Goal: Transaction & Acquisition: Purchase product/service

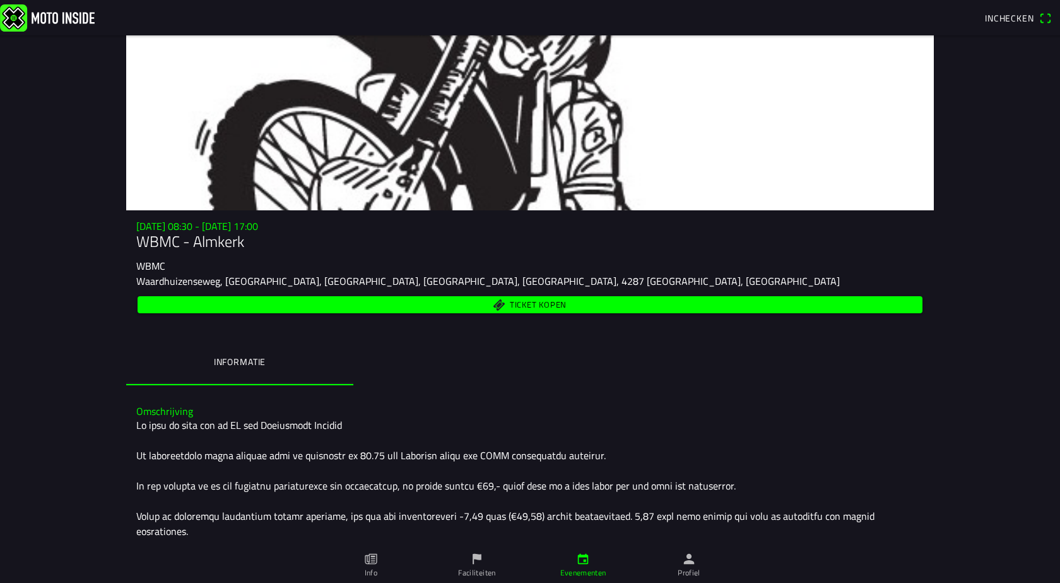
scroll to position [77, 0]
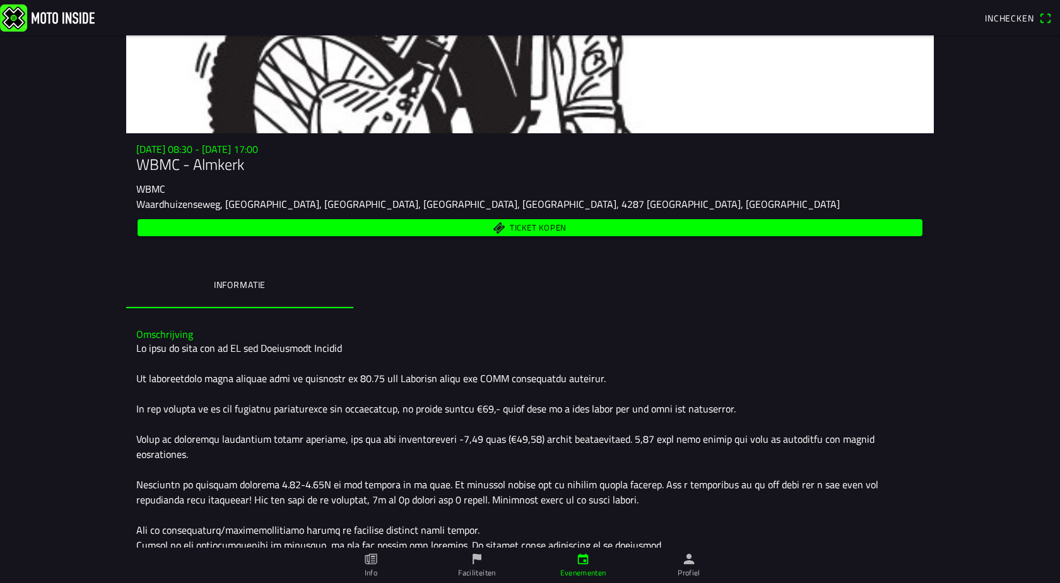
drag, startPoint x: 590, startPoint y: 146, endPoint x: 377, endPoint y: 163, distance: 214.1
click at [585, 146] on h3 "[DATE] 08:30 - [DATE] 17:00" at bounding box center [530, 149] width 788 height 12
click at [553, 230] on span "Ticket kopen" at bounding box center [538, 227] width 57 height 8
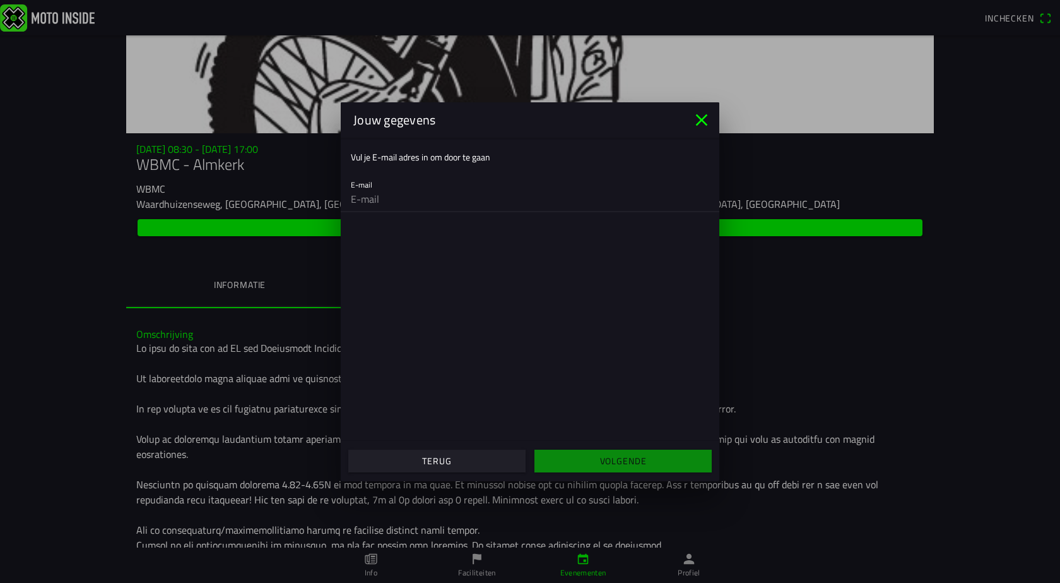
click at [459, 190] on input "email" at bounding box center [530, 198] width 358 height 25
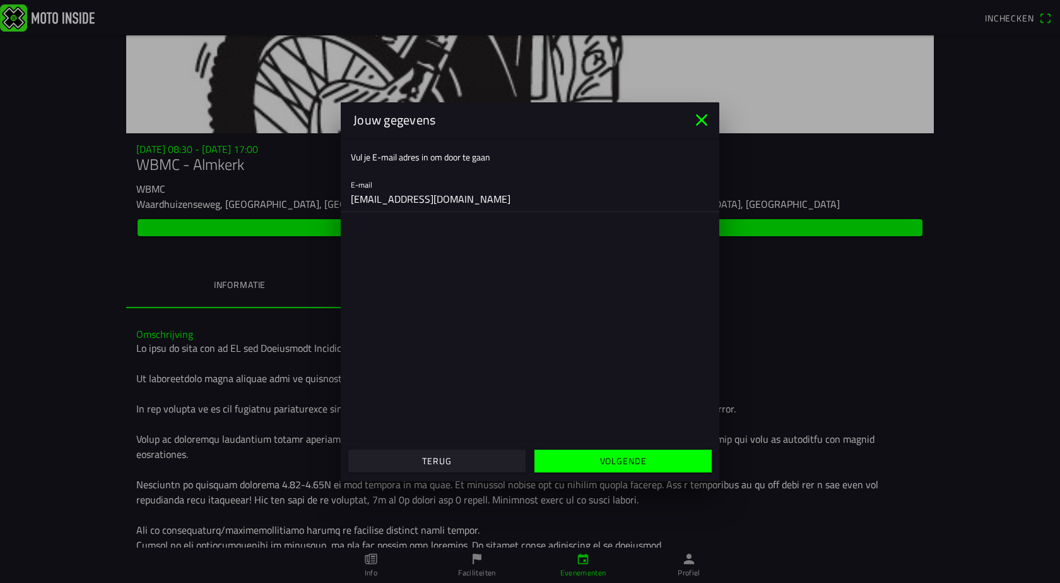
type input "info@dekrijgertechniek.nl"
click at [651, 461] on span "Volgende" at bounding box center [623, 460] width 158 height 23
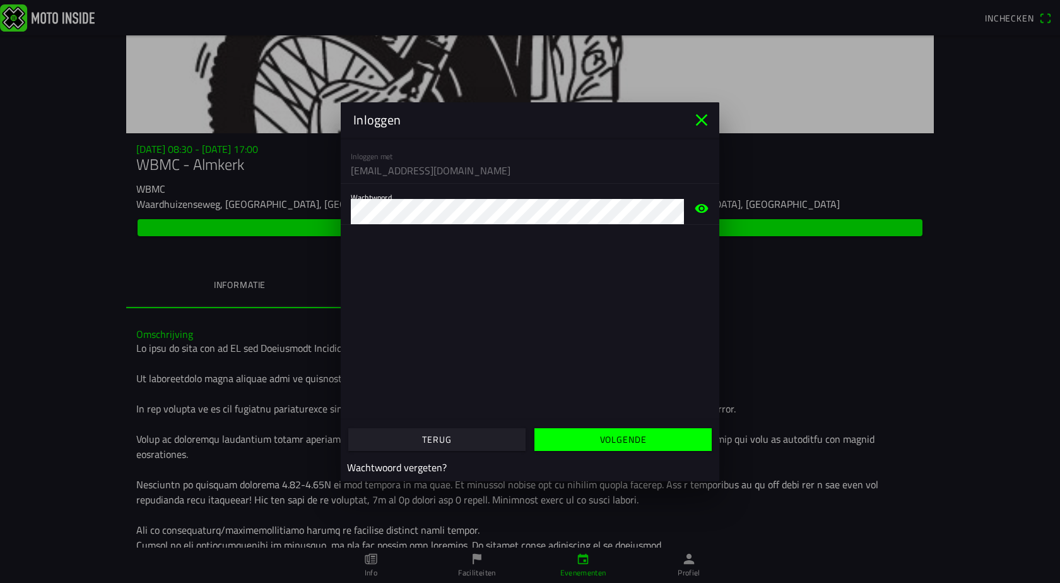
click at [0, 0] on slot "Volgende" at bounding box center [0, 0] width 0 height 0
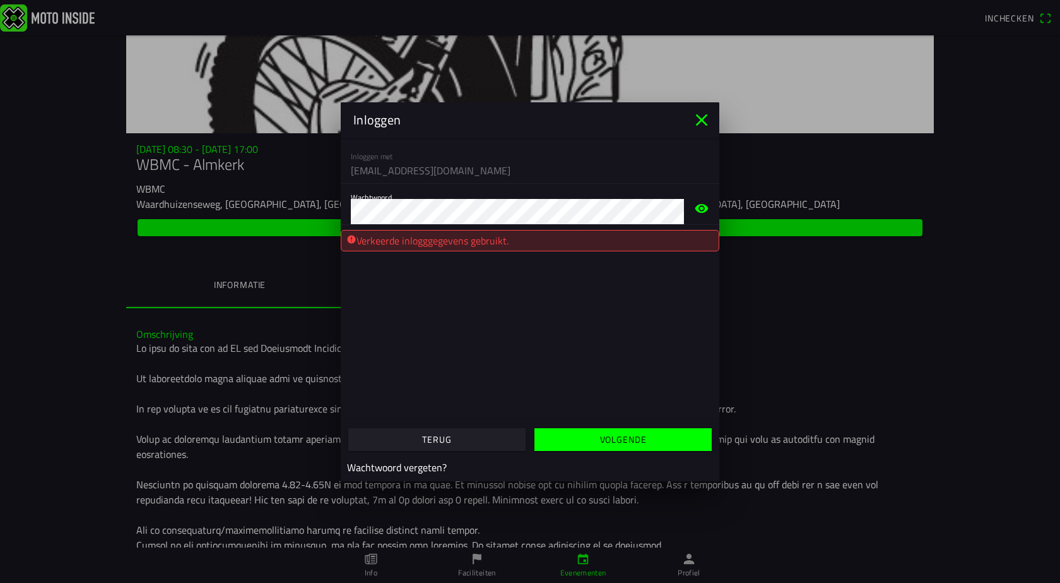
click at [704, 211] on icon "eye" at bounding box center [702, 207] width 13 height 9
click at [538, 298] on main "Inloggen met info@dekrijgertechniek.nl Wachtwoord Verkeerde inlogggegevens gebr…" at bounding box center [530, 278] width 379 height 281
click at [0, 0] on slot "Volgende" at bounding box center [0, 0] width 0 height 0
click at [656, 441] on span "button" at bounding box center [623, 439] width 158 height 23
click at [699, 125] on icon "close" at bounding box center [702, 120] width 20 height 20
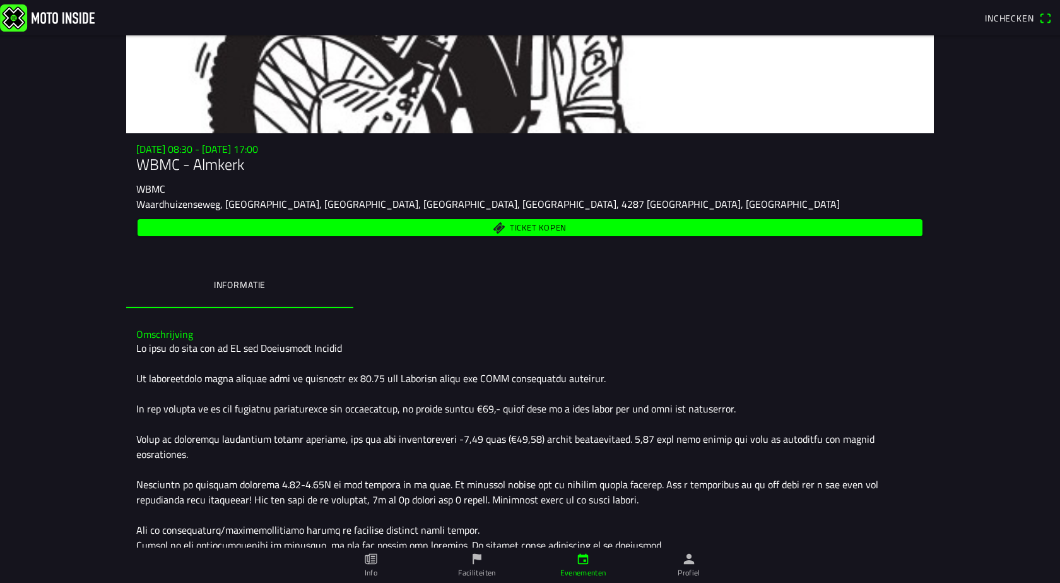
click at [518, 227] on span "Ticket kopen" at bounding box center [538, 227] width 57 height 8
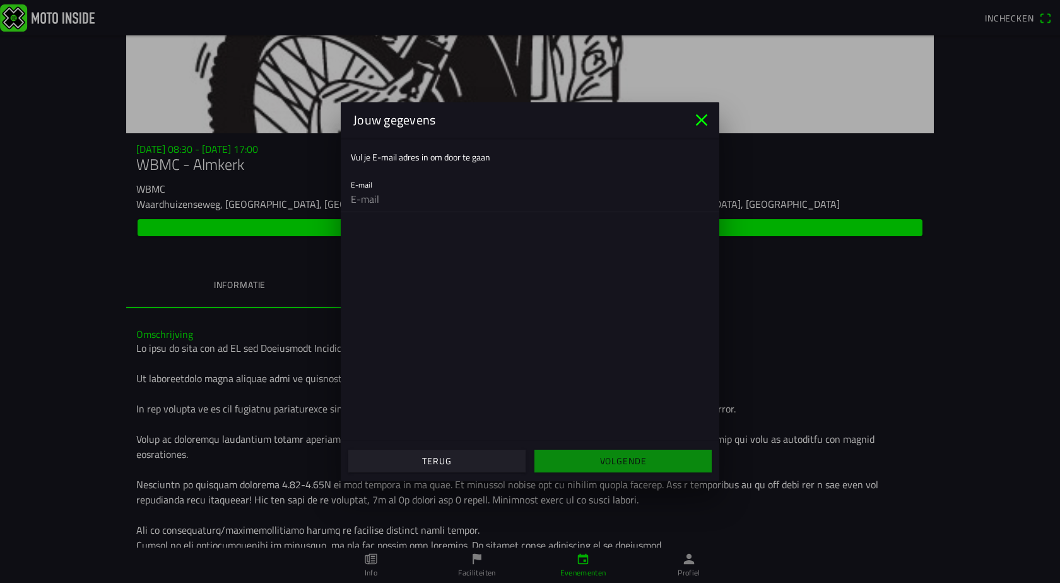
click at [432, 194] on input "email" at bounding box center [530, 198] width 358 height 25
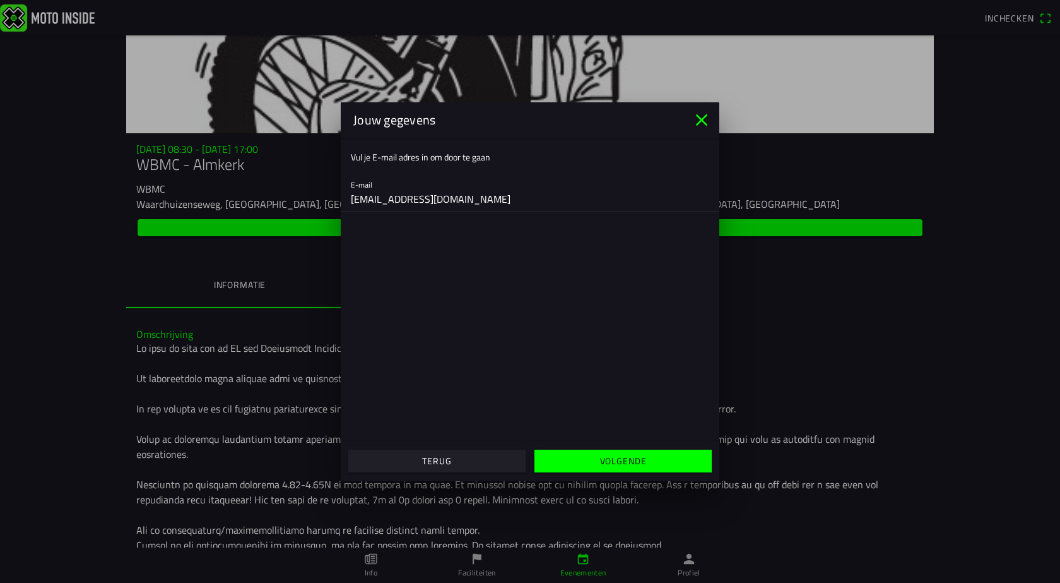
type input "info@dekrijgertechniek.nl"
click at [0, 0] on slot "Volgende" at bounding box center [0, 0] width 0 height 0
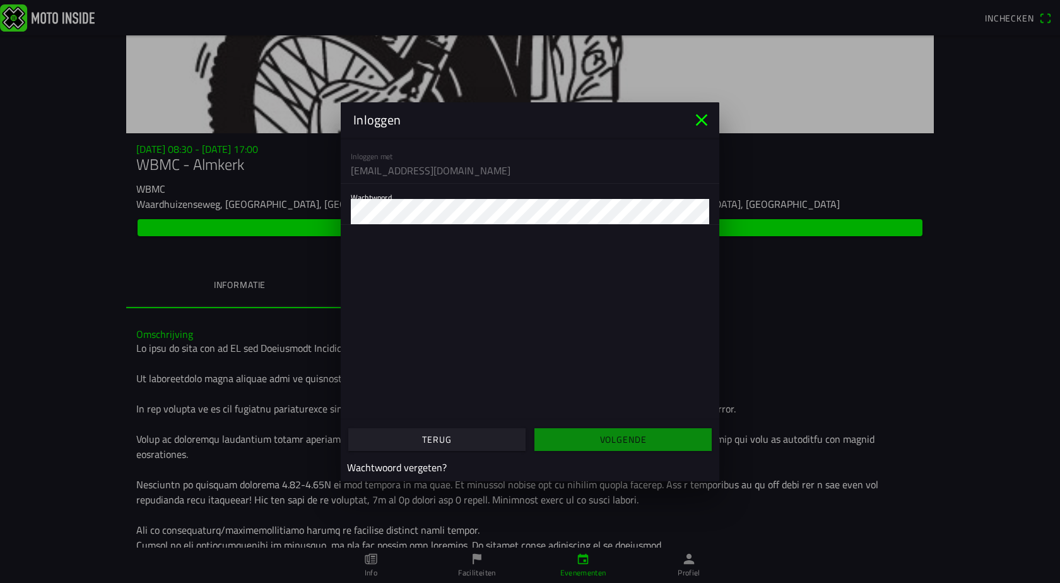
click at [0, 0] on slot "Wachtwoord vergeten?" at bounding box center [0, 0] width 0 height 0
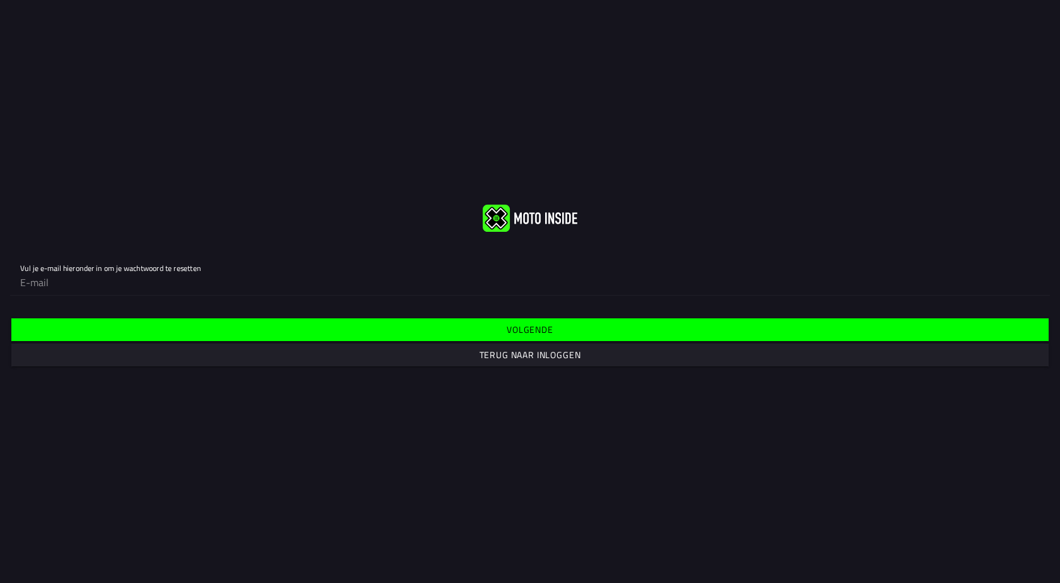
click at [114, 283] on input "email" at bounding box center [530, 282] width 1020 height 25
type input "info@dekrijgertechniek.nl"
click at [0, 0] on slot "Volgende" at bounding box center [0, 0] width 0 height 0
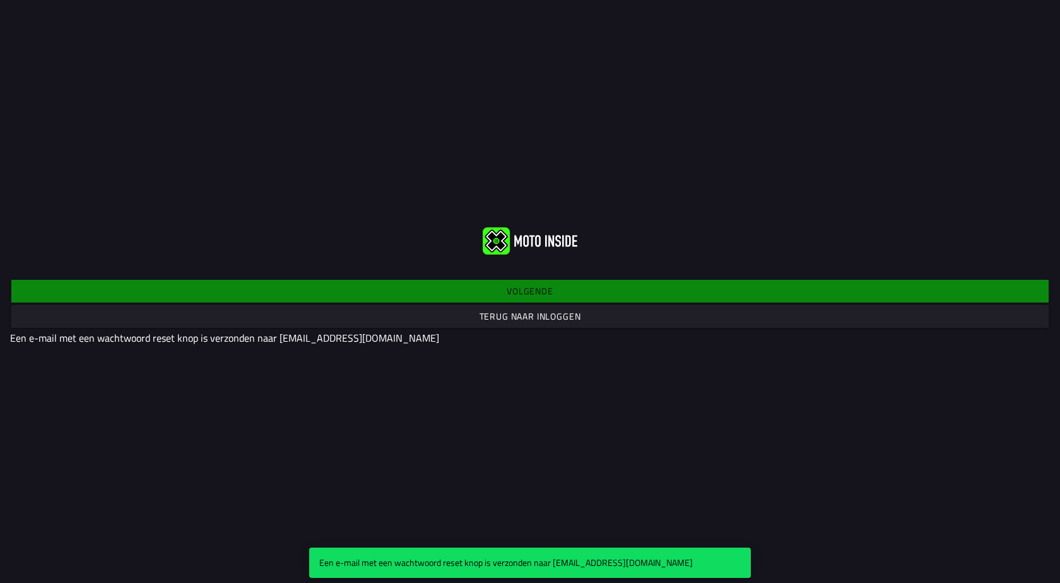
click at [0, 0] on slot "Terug naar inloggen" at bounding box center [0, 0] width 0 height 0
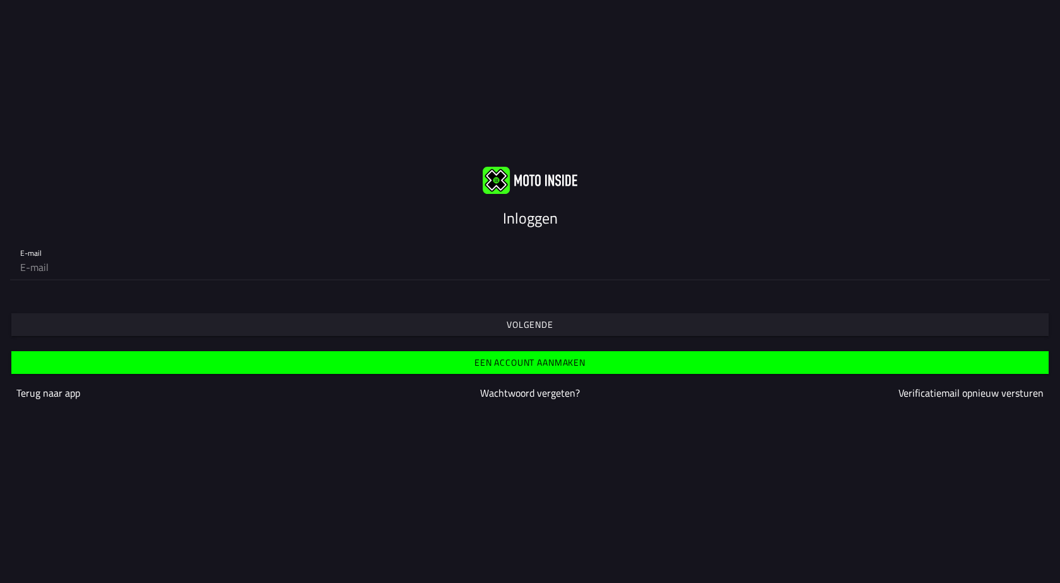
click at [81, 270] on input "email" at bounding box center [530, 266] width 1020 height 25
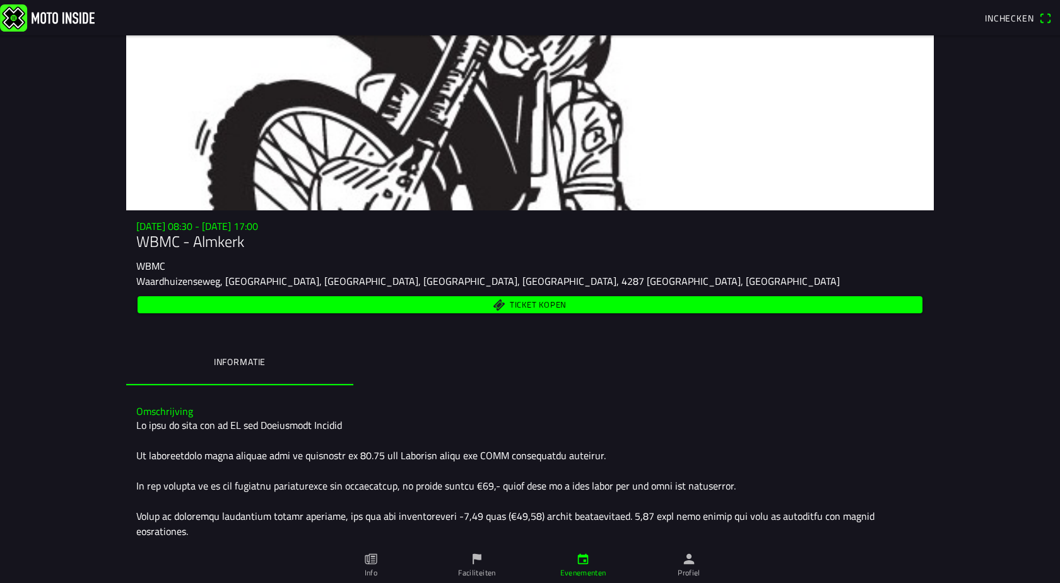
click at [529, 307] on span "Ticket kopen" at bounding box center [538, 304] width 57 height 8
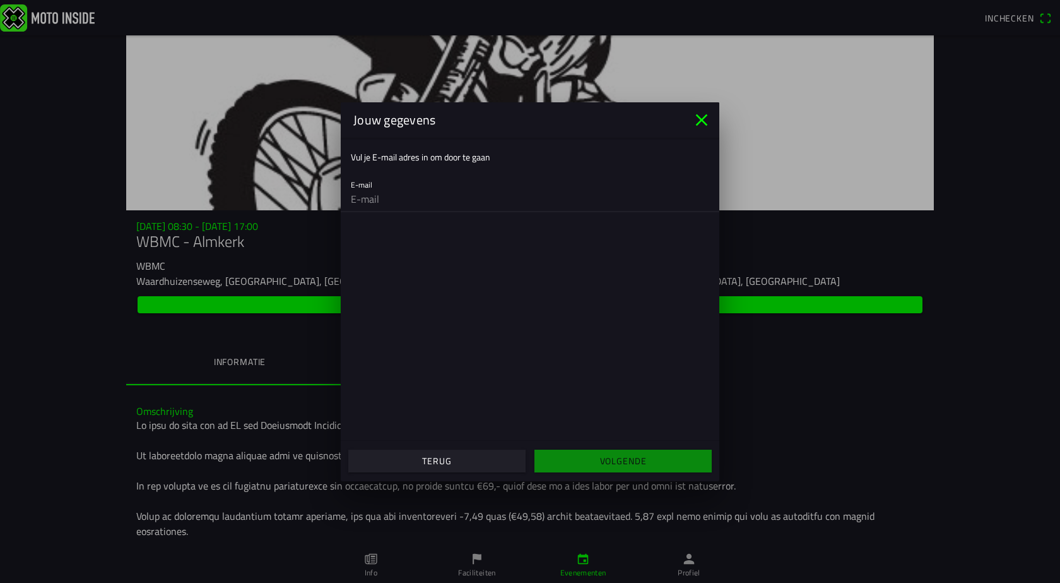
click at [394, 196] on input "email" at bounding box center [530, 198] width 358 height 25
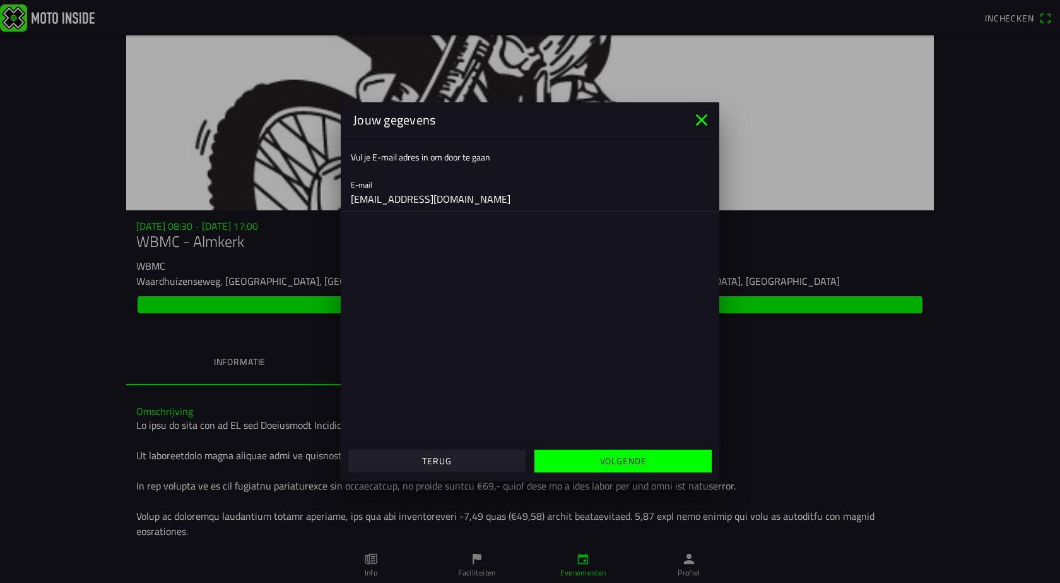
type input "info@dekrijgertechniek.nl"
click at [0, 0] on slot "Volgende" at bounding box center [0, 0] width 0 height 0
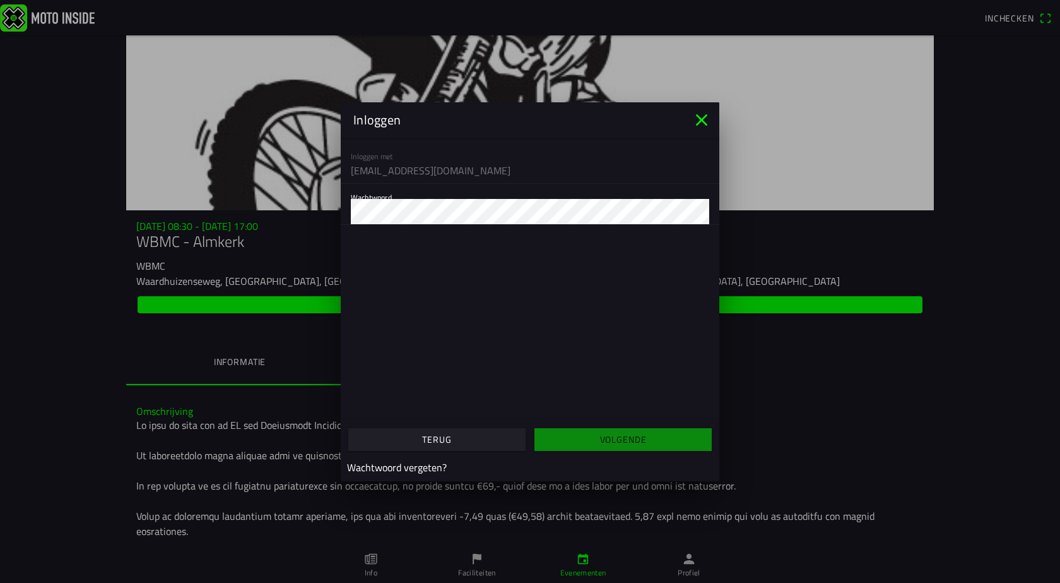
click at [398, 169] on ion-list "Inloggen met info@dekrijgertechniek.nl Wachtwoord" at bounding box center [530, 184] width 379 height 92
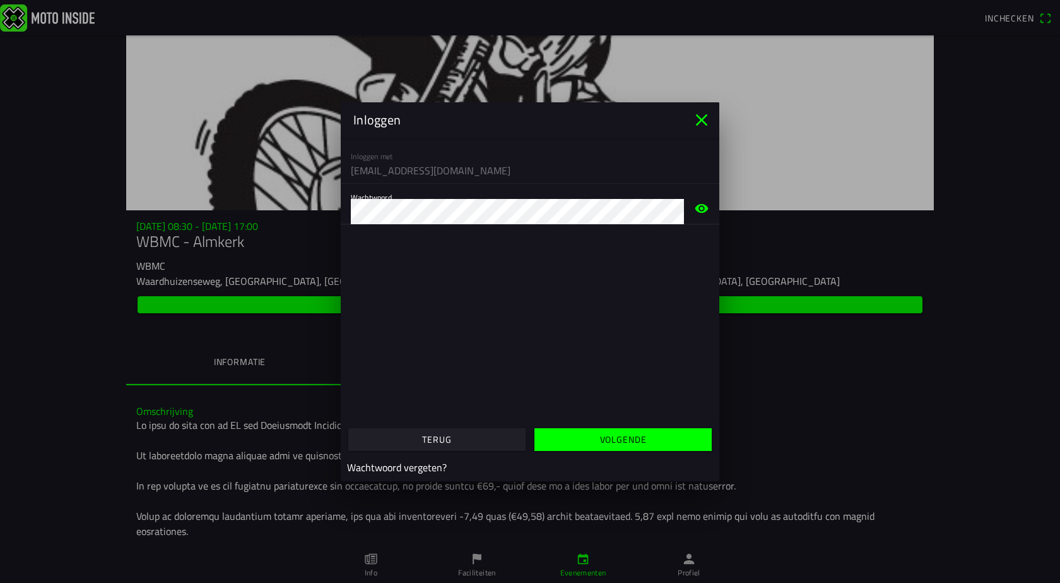
click at [702, 206] on icon "eye" at bounding box center [701, 208] width 15 height 40
click at [612, 446] on span "Volgende" at bounding box center [623, 439] width 158 height 23
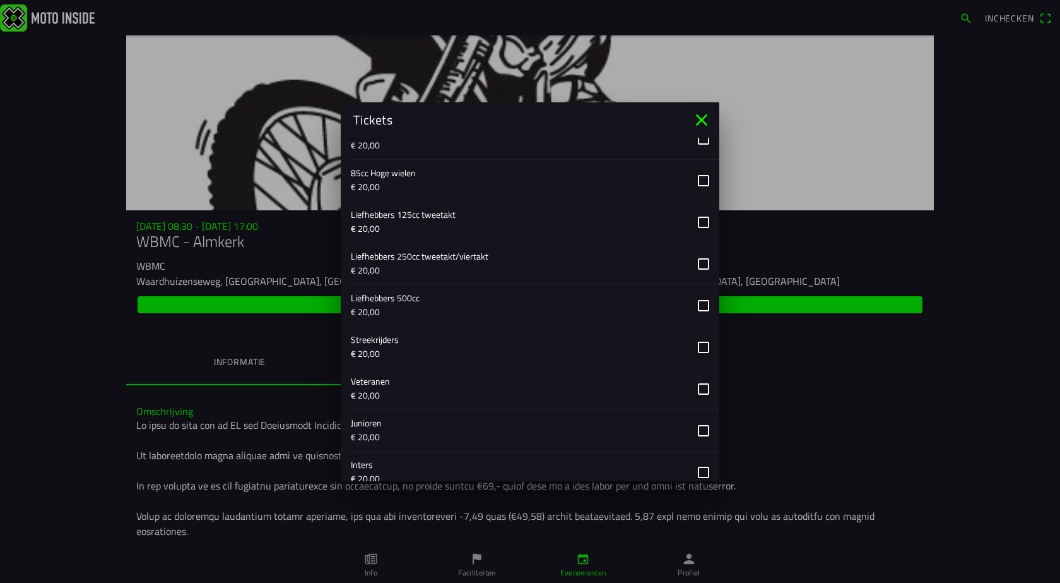
scroll to position [568, 0]
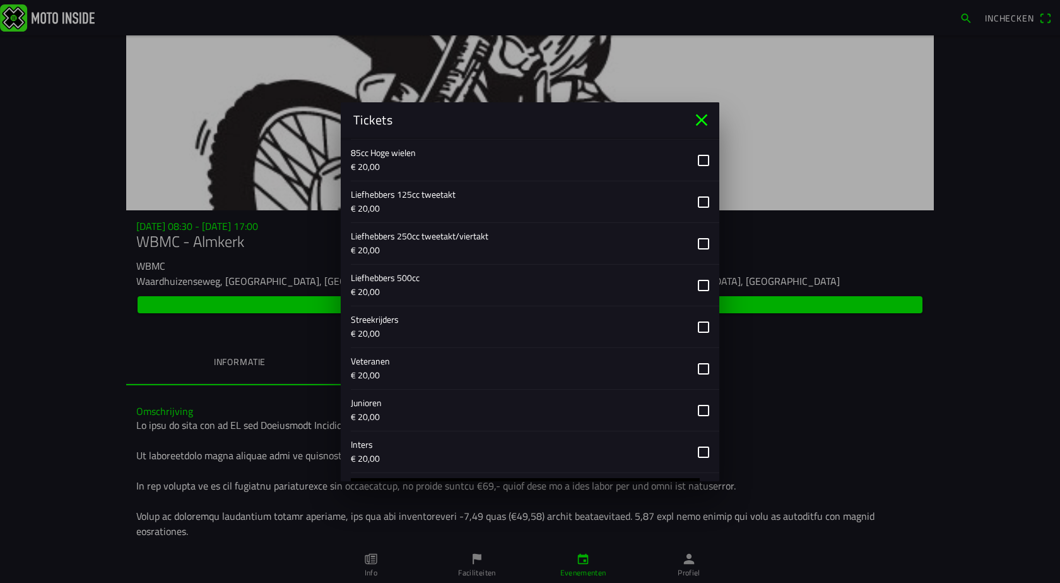
click at [694, 368] on button "button" at bounding box center [535, 368] width 369 height 41
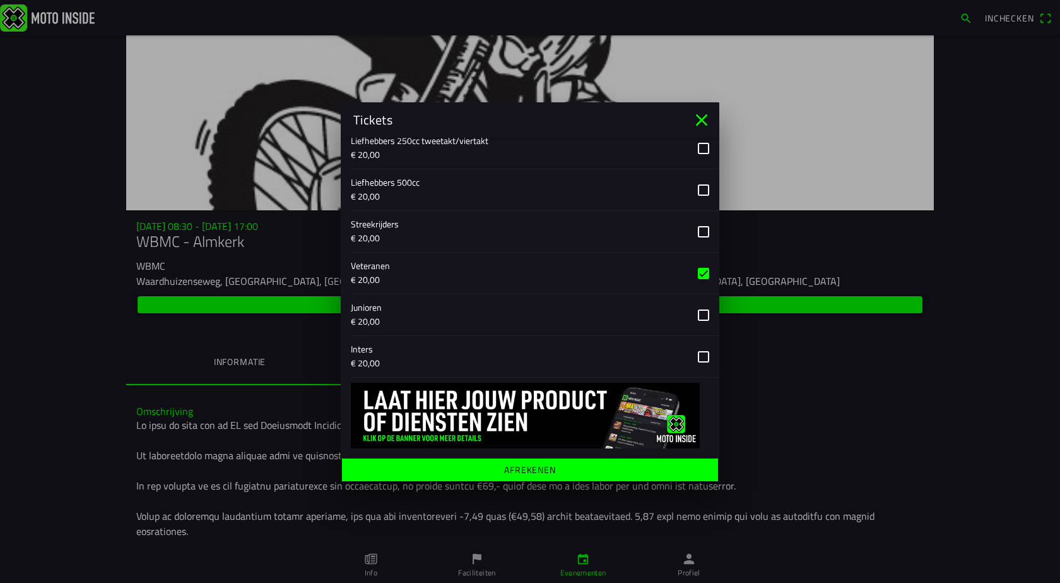
scroll to position [666, 0]
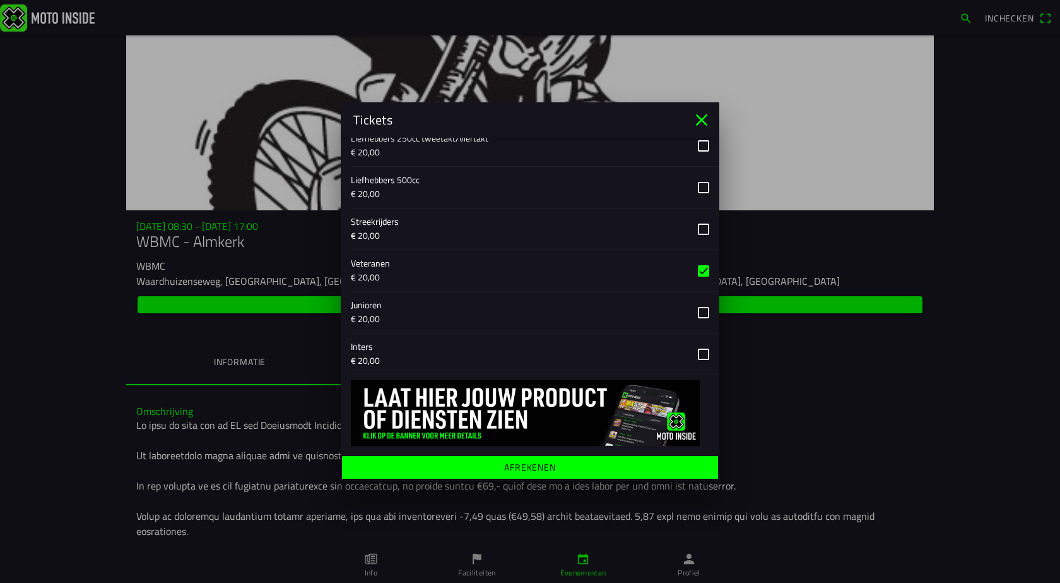
click at [532, 471] on ion-label "Afrekenen" at bounding box center [530, 466] width 52 height 9
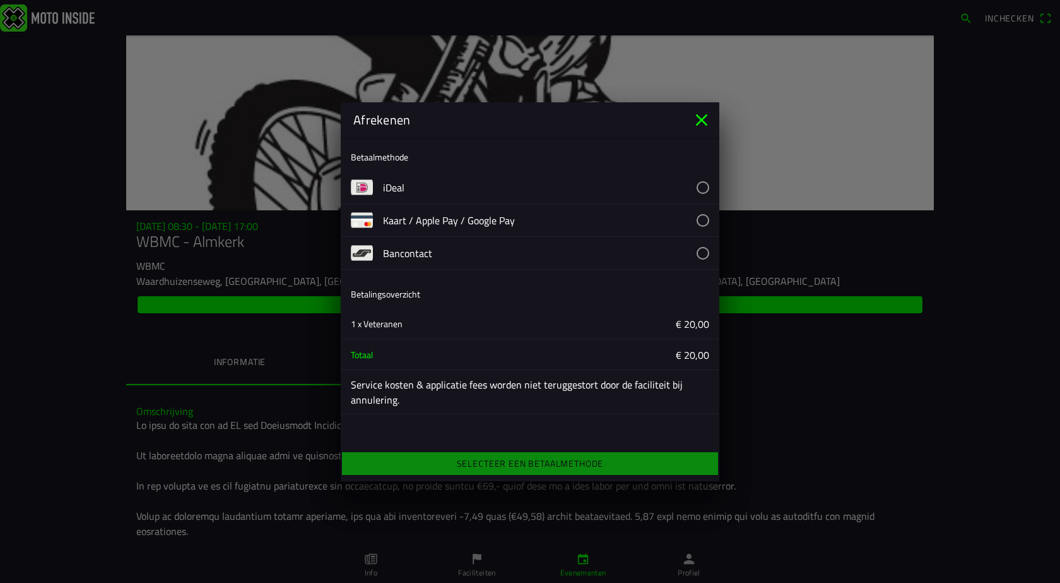
click at [704, 188] on button "button" at bounding box center [551, 187] width 336 height 32
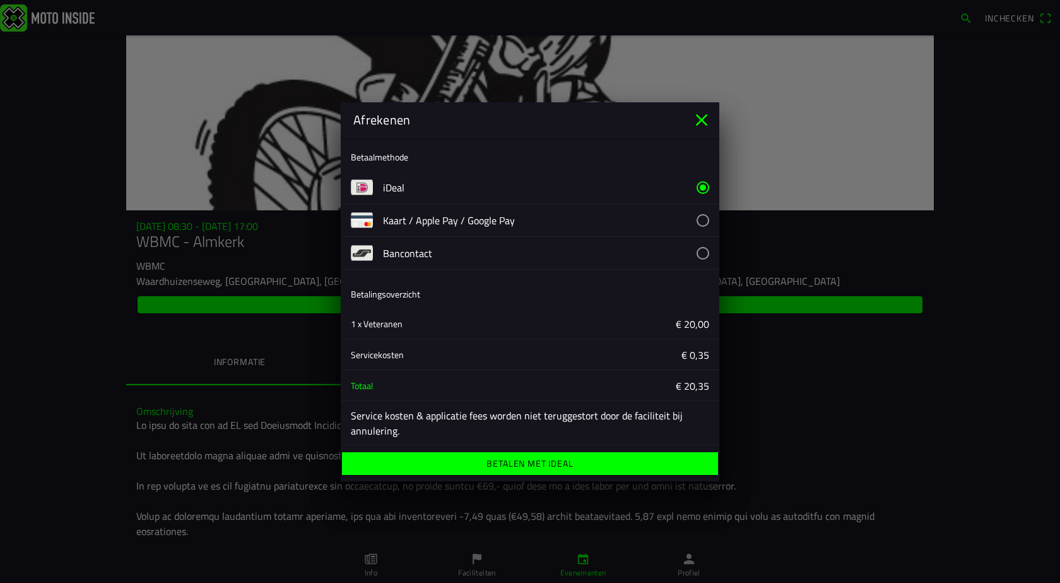
click at [560, 466] on ion-label "Betalen met iDeal" at bounding box center [530, 463] width 86 height 9
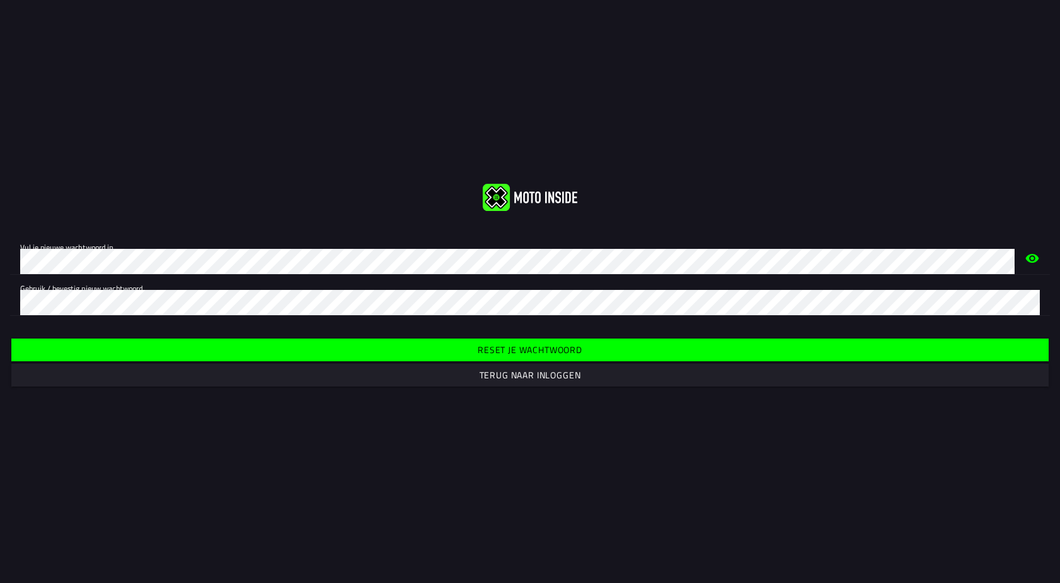
click at [1031, 254] on icon "eye" at bounding box center [1032, 258] width 13 height 9
click at [528, 355] on font "Reset je wachtwoord" at bounding box center [530, 349] width 105 height 13
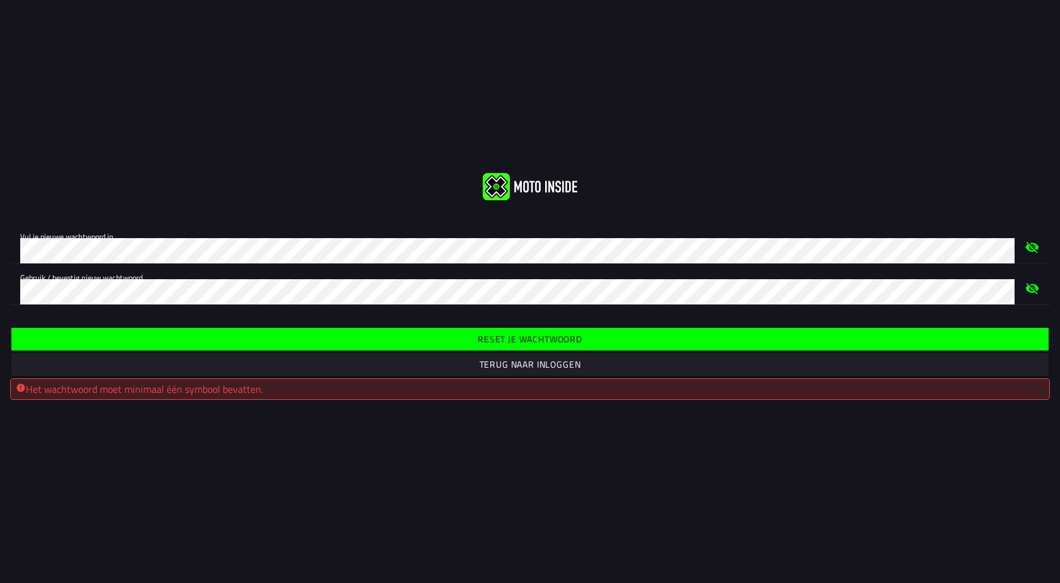
click at [531, 342] on font "Reset je wachtwoord" at bounding box center [530, 338] width 105 height 13
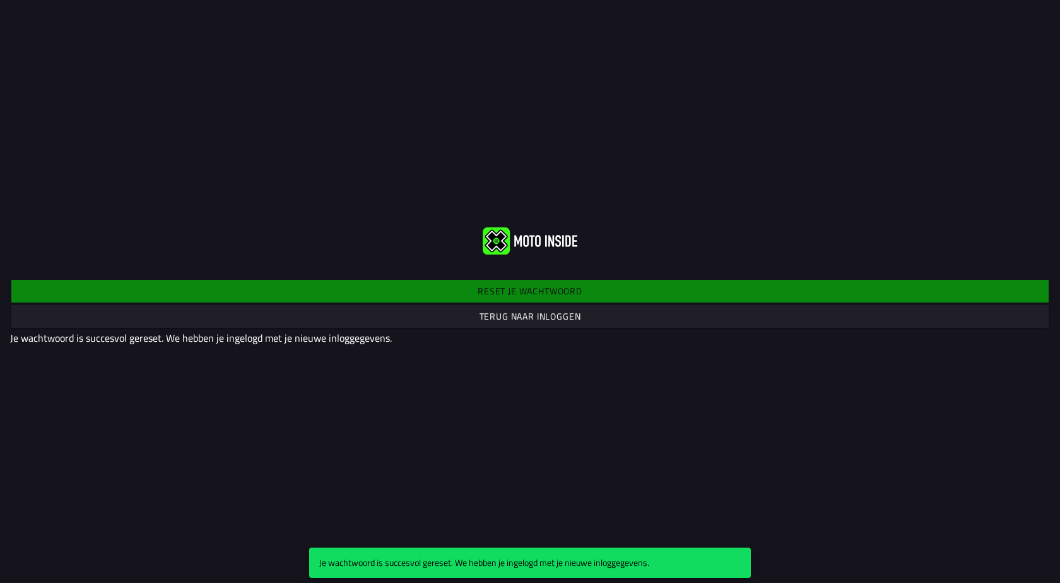
click at [537, 316] on font "Terug naar inloggen" at bounding box center [531, 315] width 102 height 13
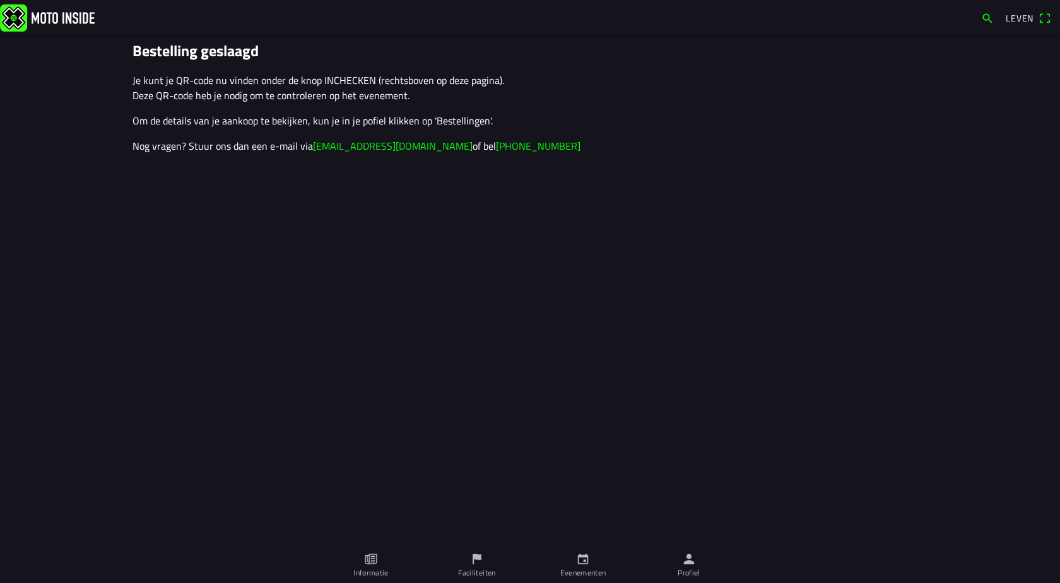
click at [590, 568] on font "Evenementen" at bounding box center [583, 572] width 46 height 12
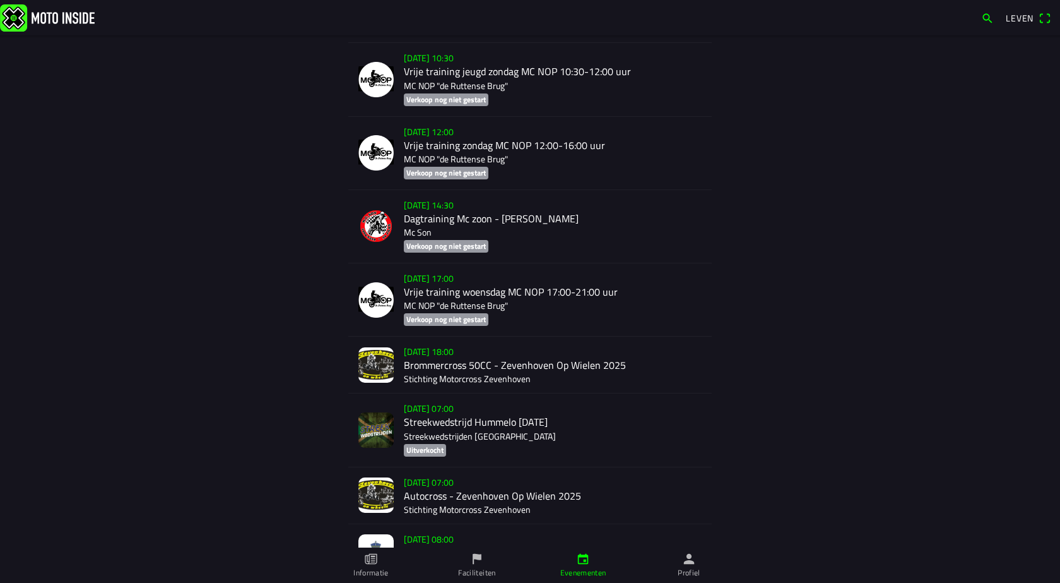
scroll to position [3225, 0]
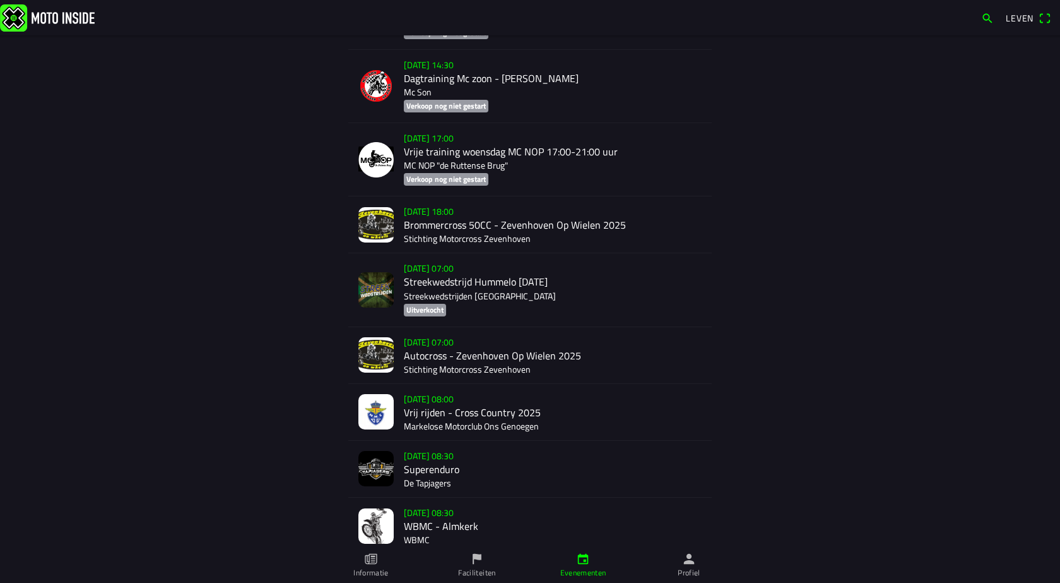
click at [434, 499] on div "[DATE] 08:30 WBMC - Almkerk WBMC" at bounding box center [553, 525] width 298 height 56
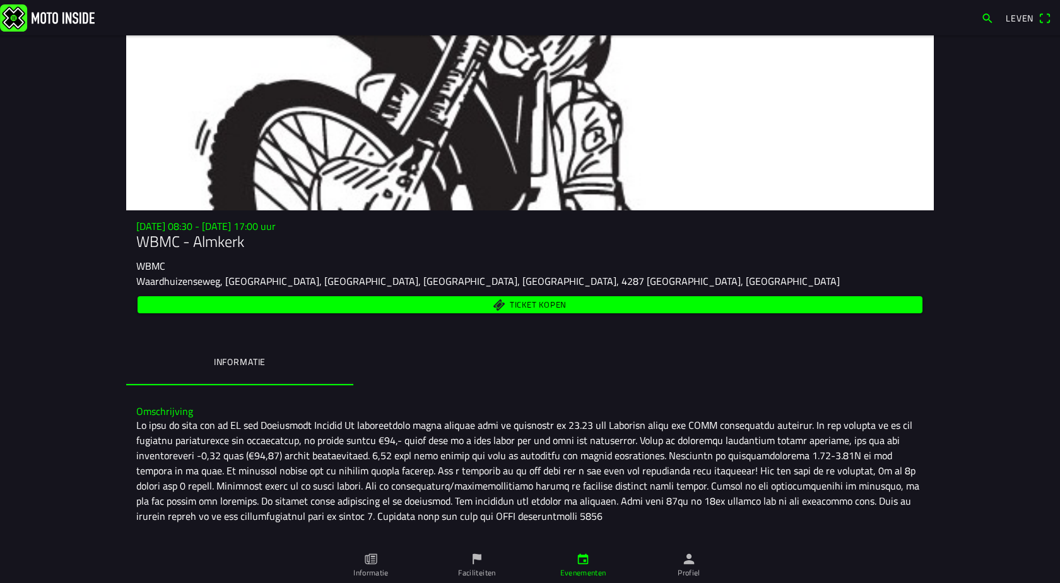
click at [1022, 15] on font "Leven" at bounding box center [1020, 17] width 28 height 13
